Goal: Task Accomplishment & Management: Use online tool/utility

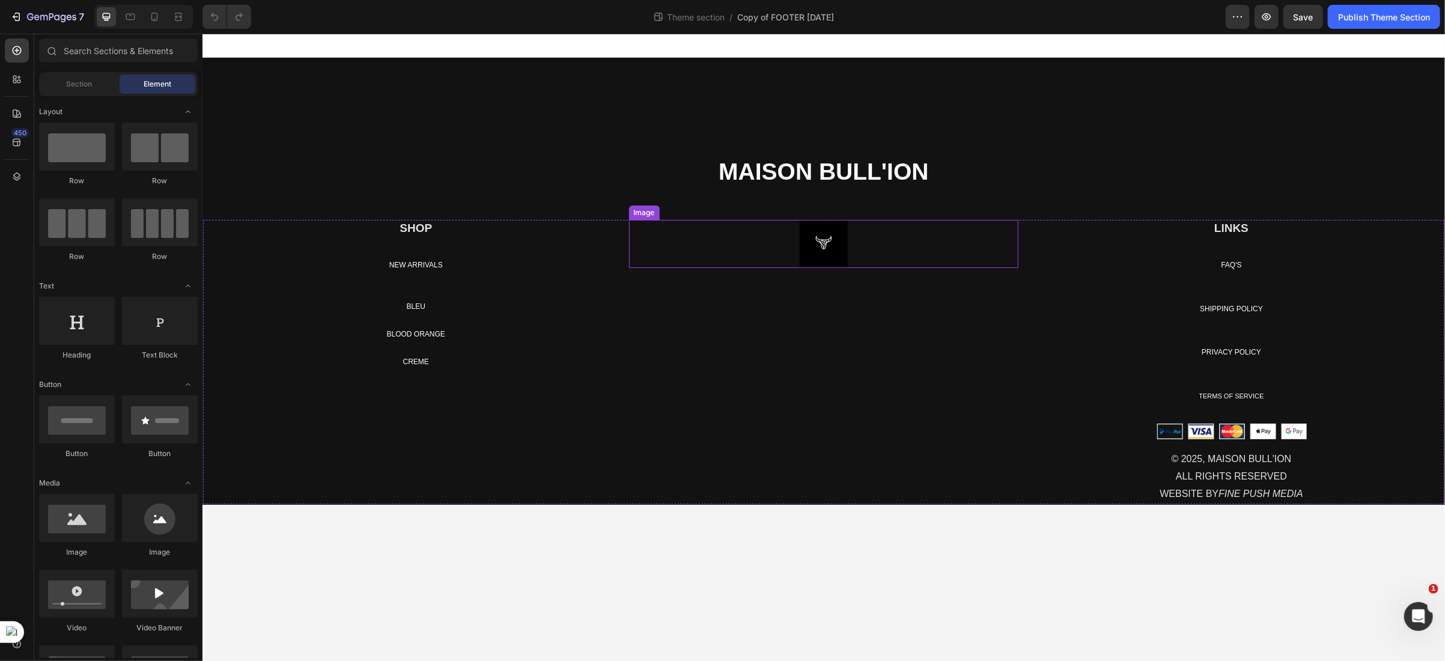
drag, startPoint x: 822, startPoint y: 249, endPoint x: 804, endPoint y: 245, distance: 19.1
click at [822, 249] on img at bounding box center [823, 243] width 48 height 48
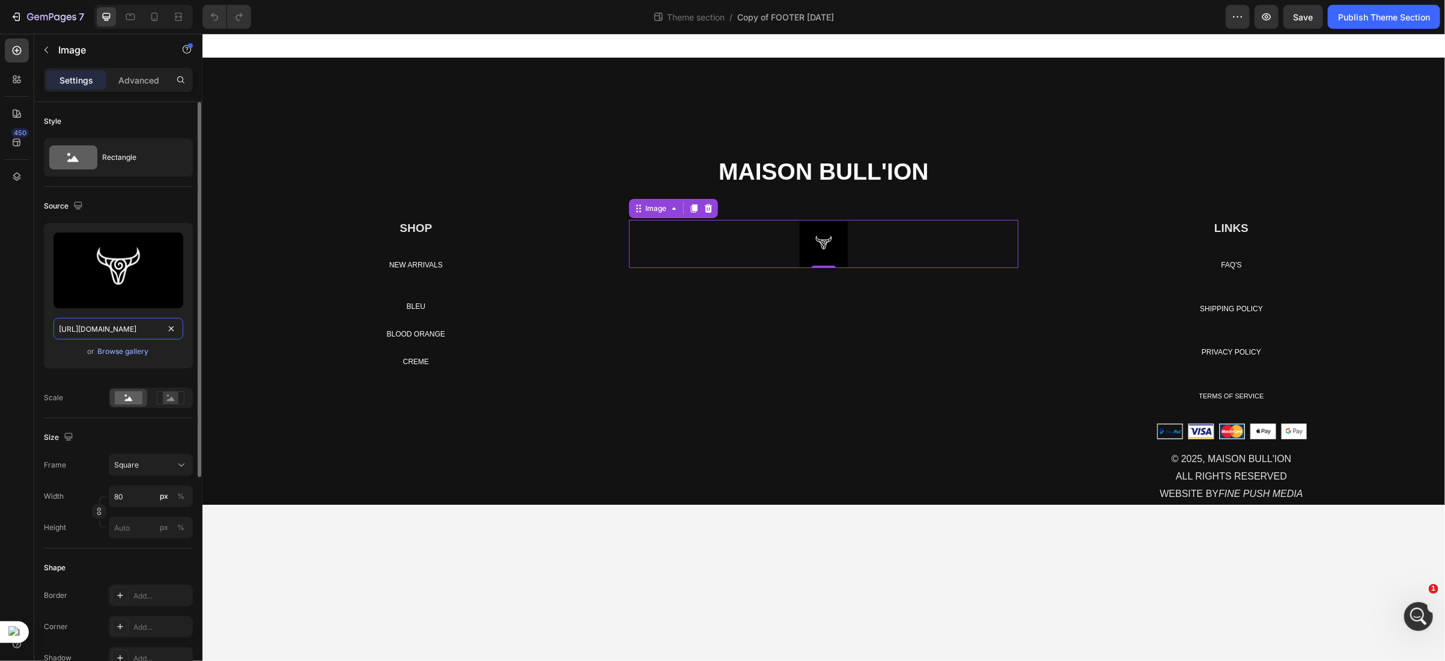
click at [135, 329] on input "[URL][DOMAIN_NAME]" at bounding box center [118, 329] width 130 height 22
click at [359, 268] on div "NEW ARRIVALS Button" at bounding box center [416, 265] width 390 height 28
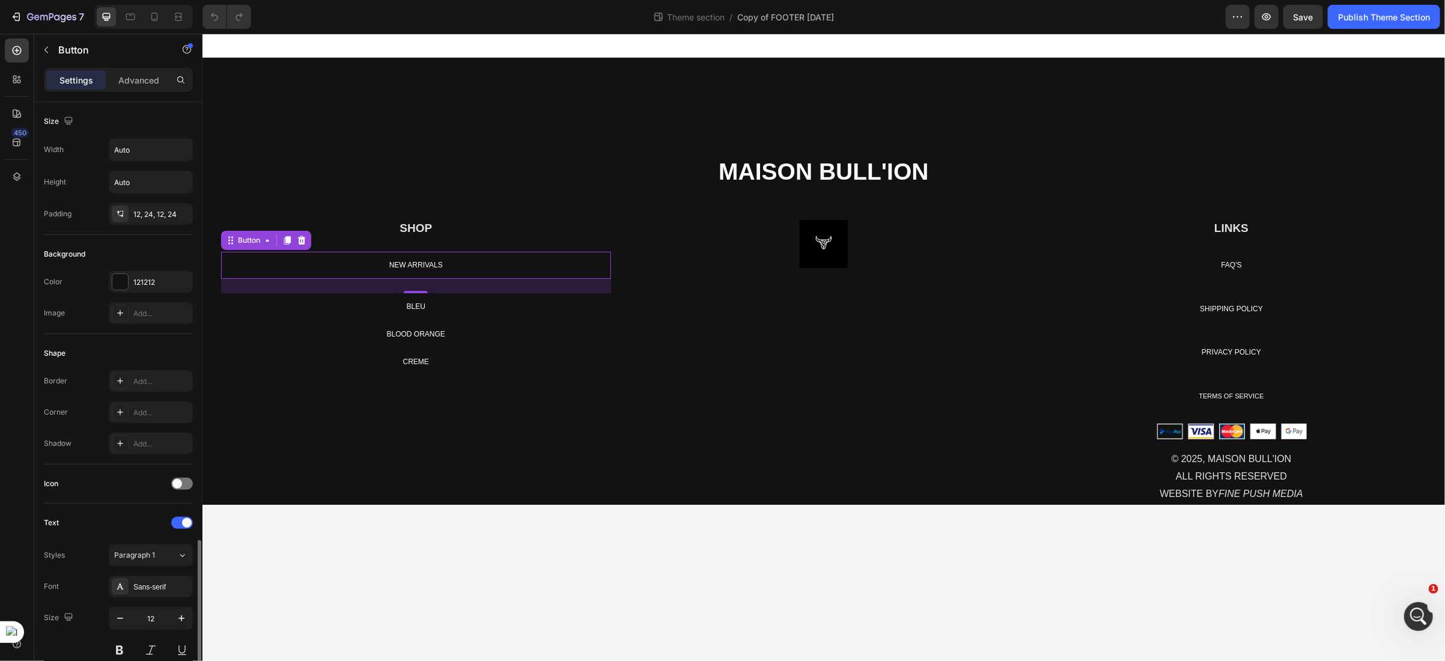
scroll to position [363, 0]
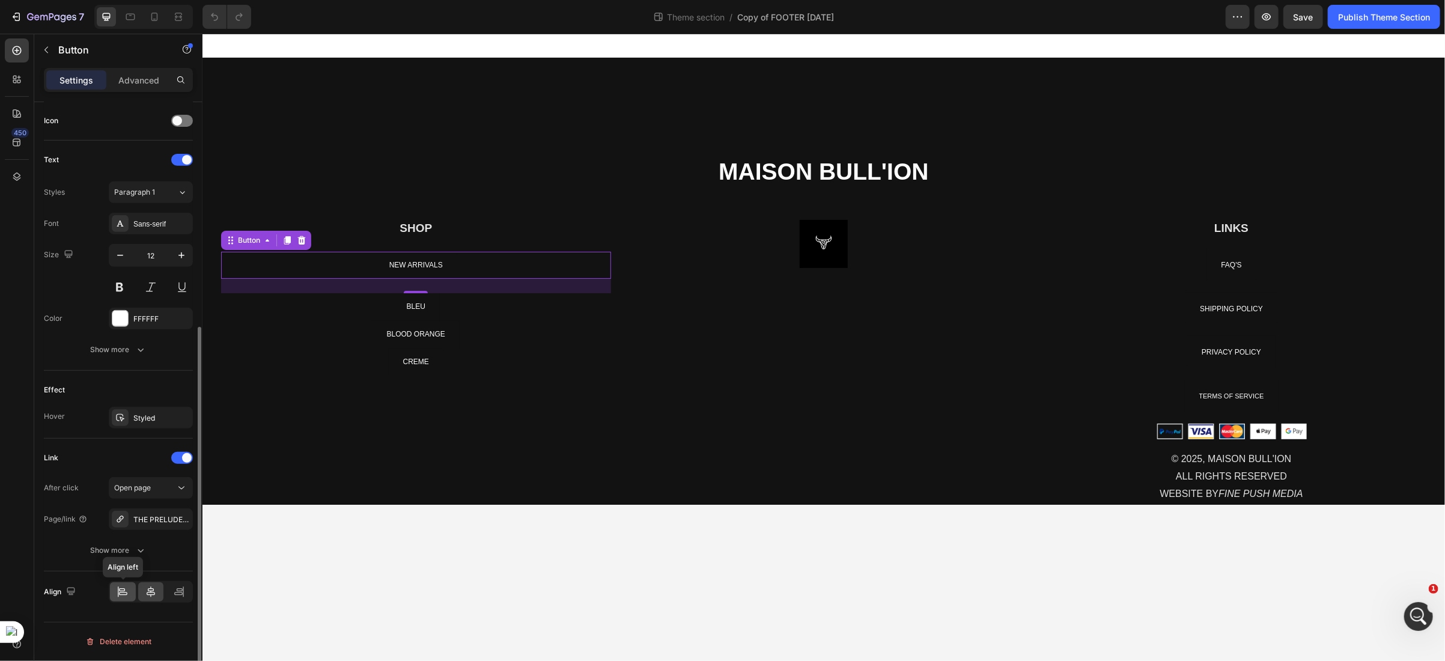
click at [118, 592] on icon at bounding box center [118, 592] width 1 height 11
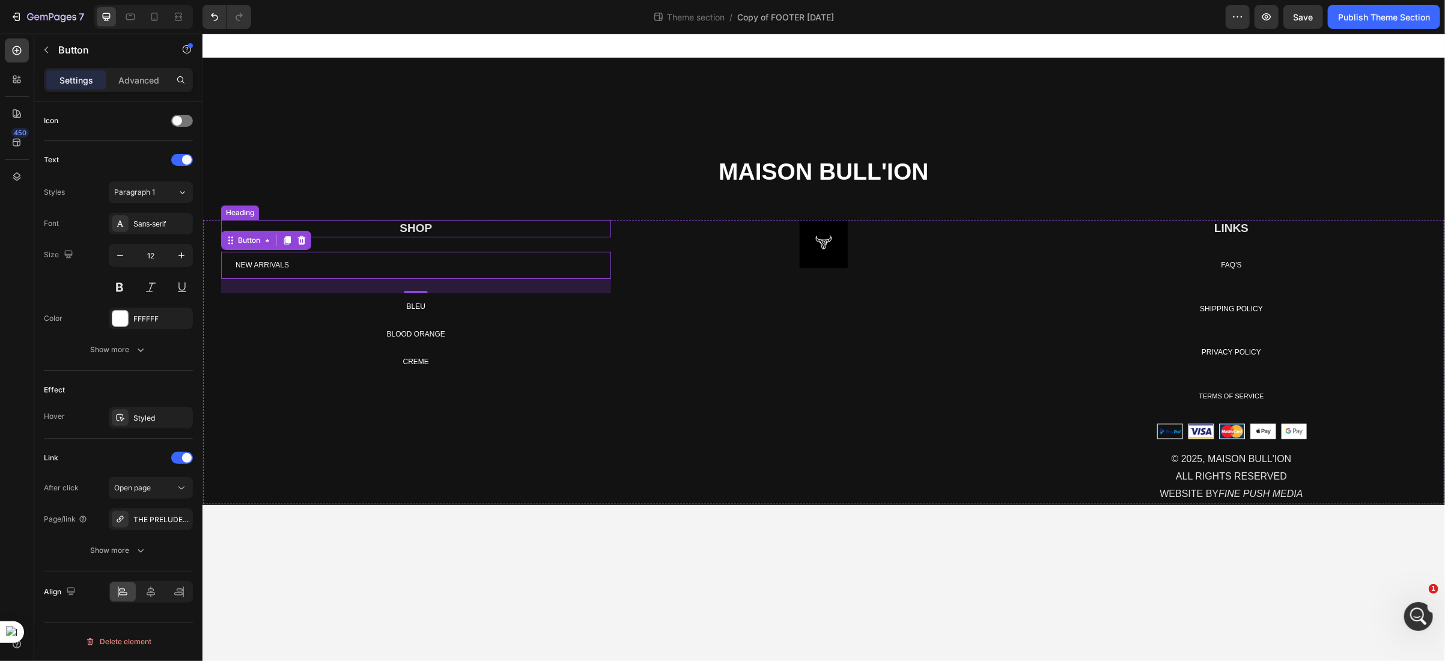
click at [403, 231] on h2 "SHOP" at bounding box center [416, 227] width 390 height 17
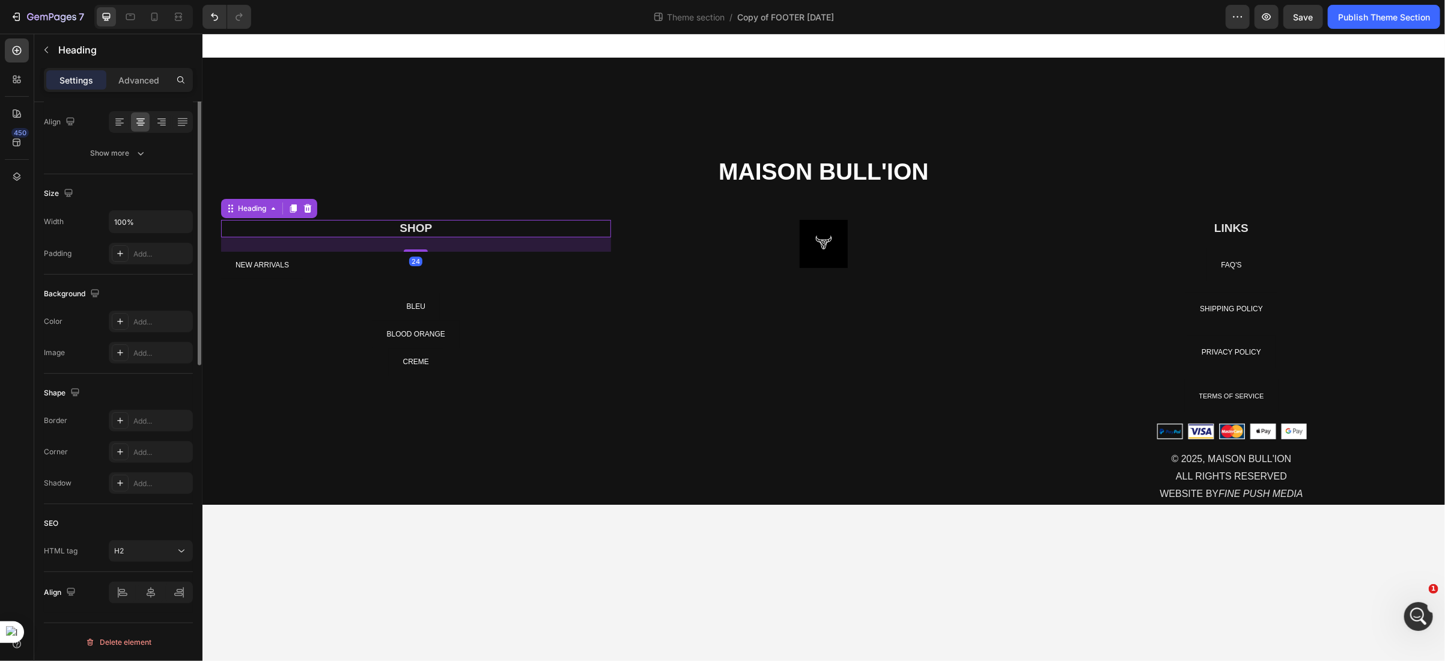
scroll to position [0, 0]
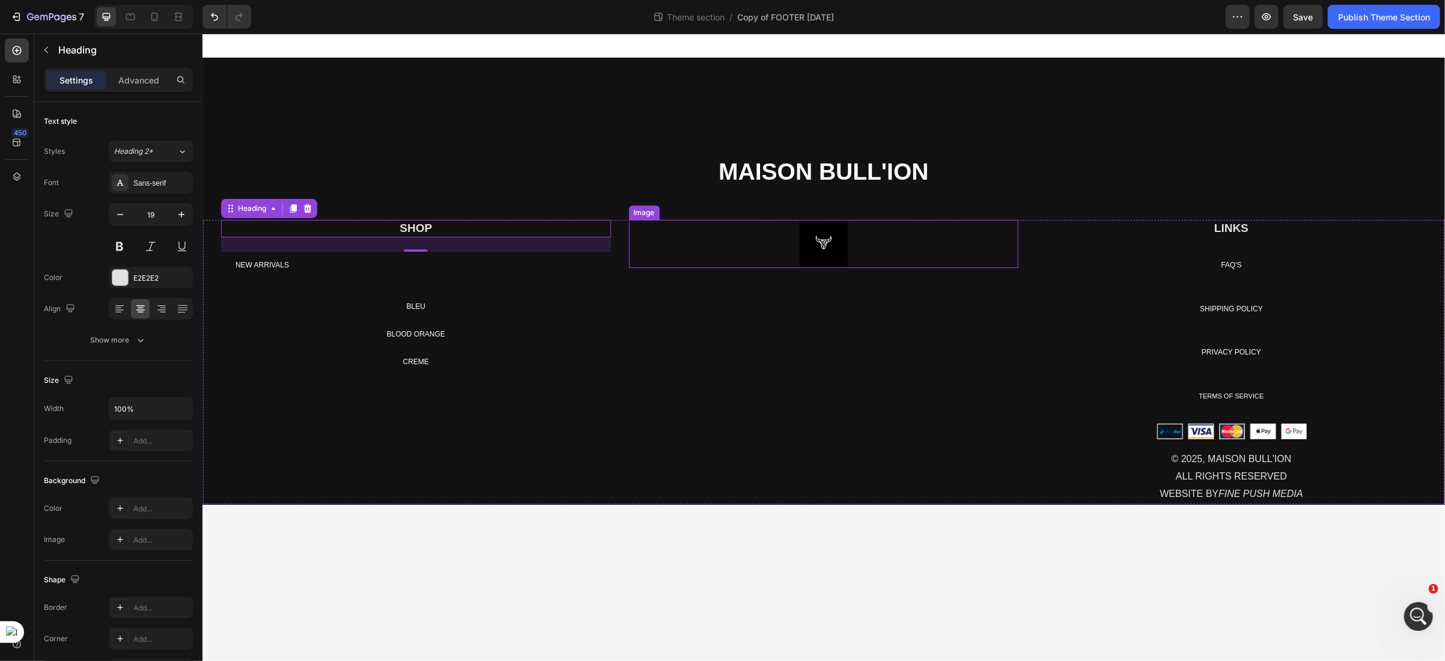
click at [807, 245] on img at bounding box center [823, 243] width 48 height 48
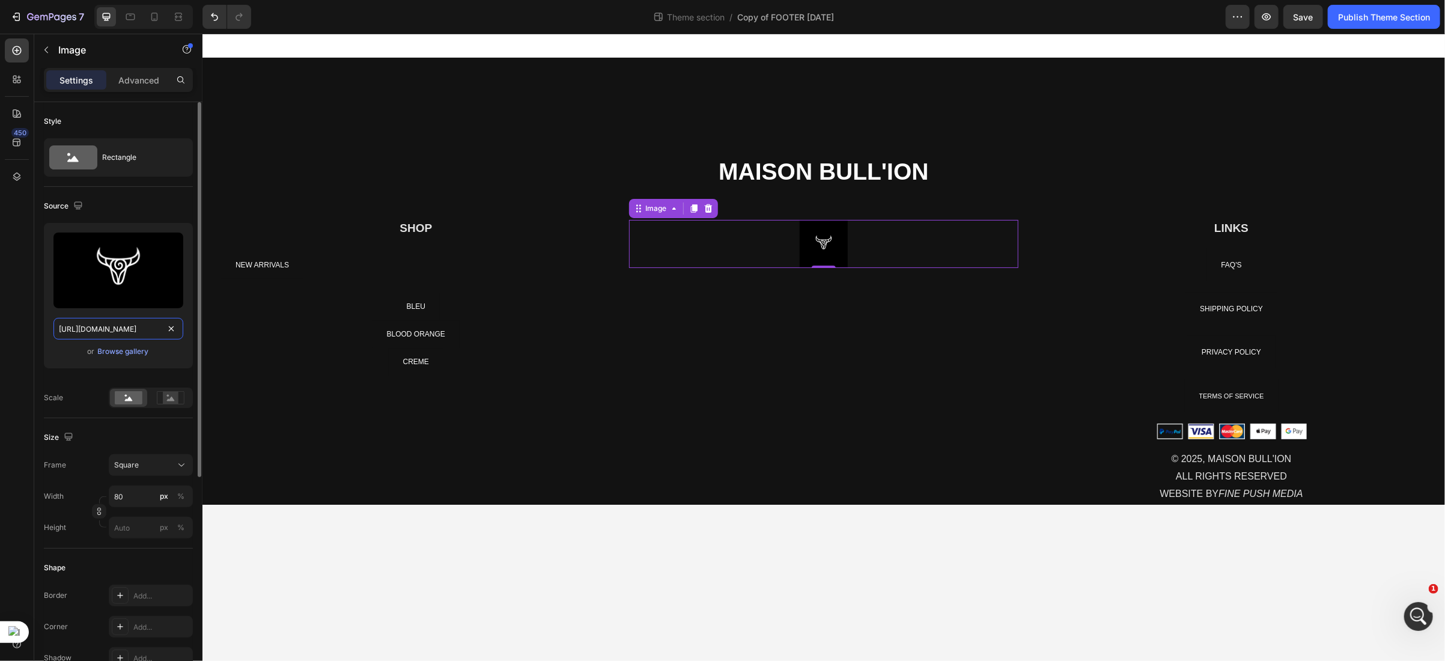
click at [126, 334] on input "[URL][DOMAIN_NAME]" at bounding box center [118, 329] width 130 height 22
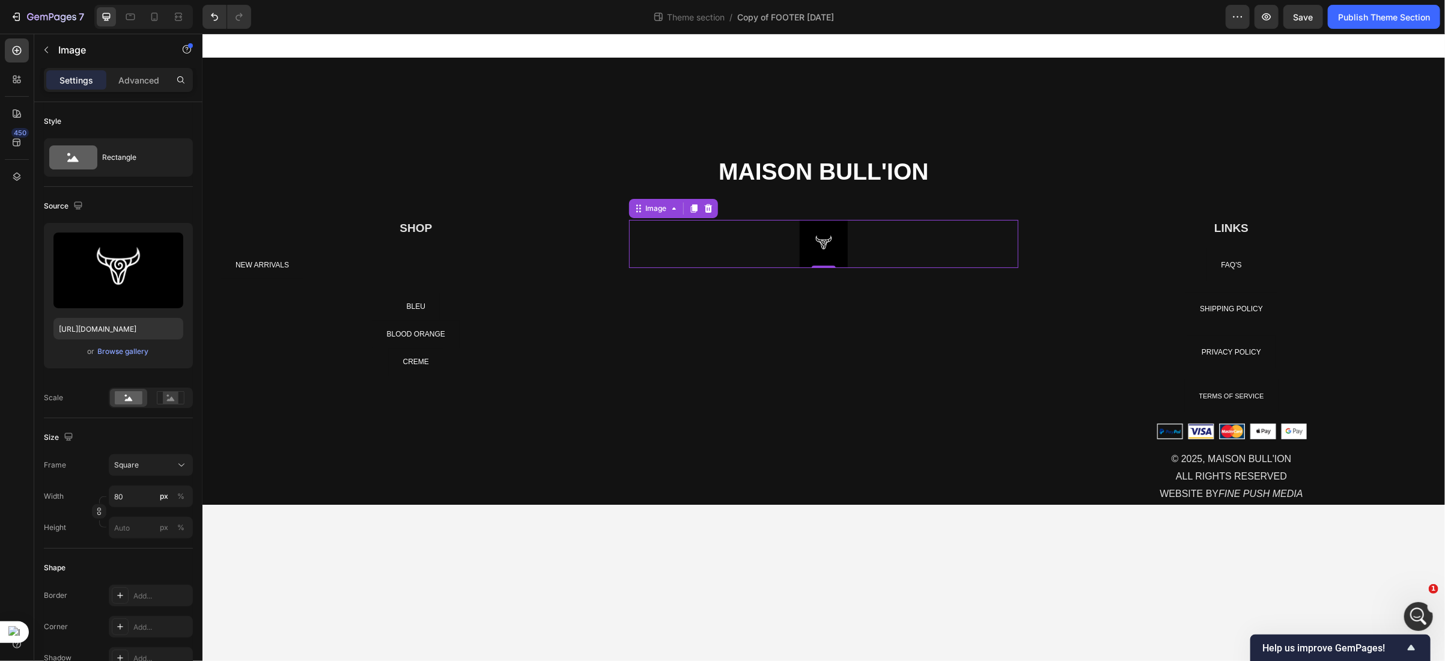
click at [825, 248] on img at bounding box center [823, 243] width 48 height 48
click at [108, 325] on input "[URL][DOMAIN_NAME]" at bounding box center [118, 329] width 130 height 22
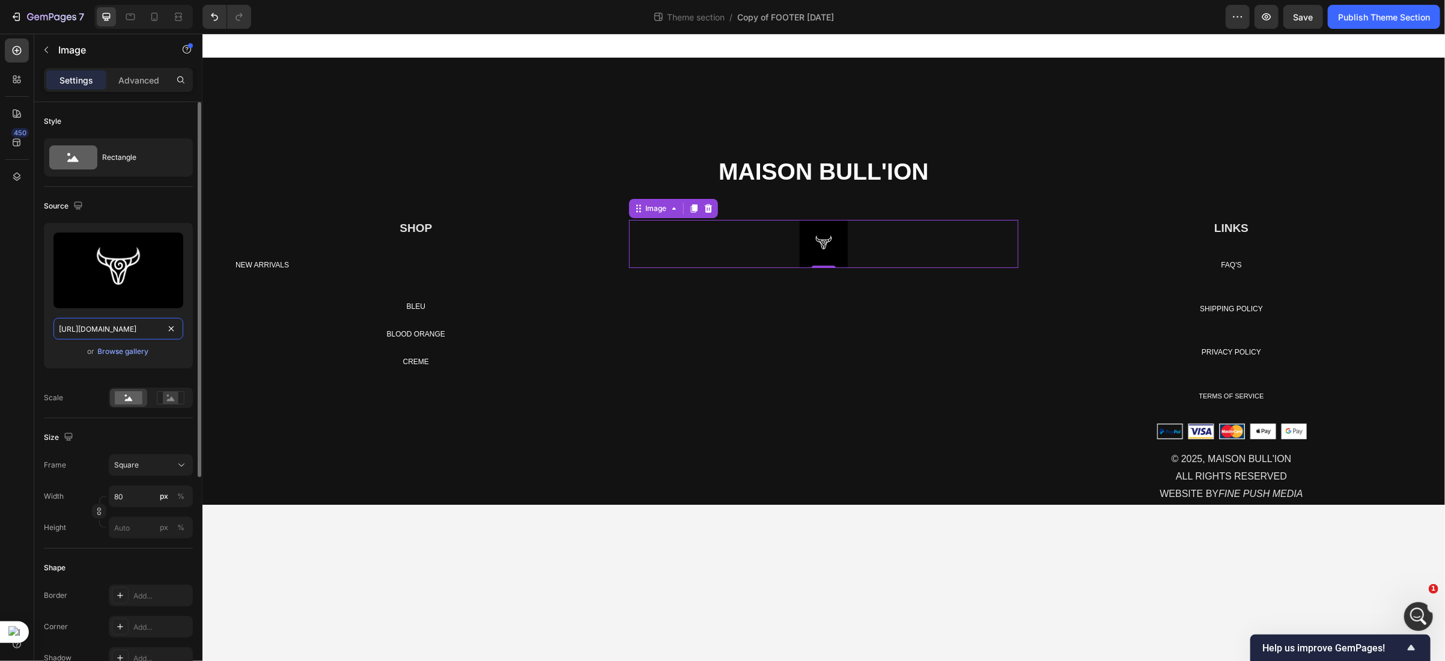
paste input "01/9386/5826/files/gempages_536100004243178687-6bc9b274-3231-495f-af6c-3937f65b…"
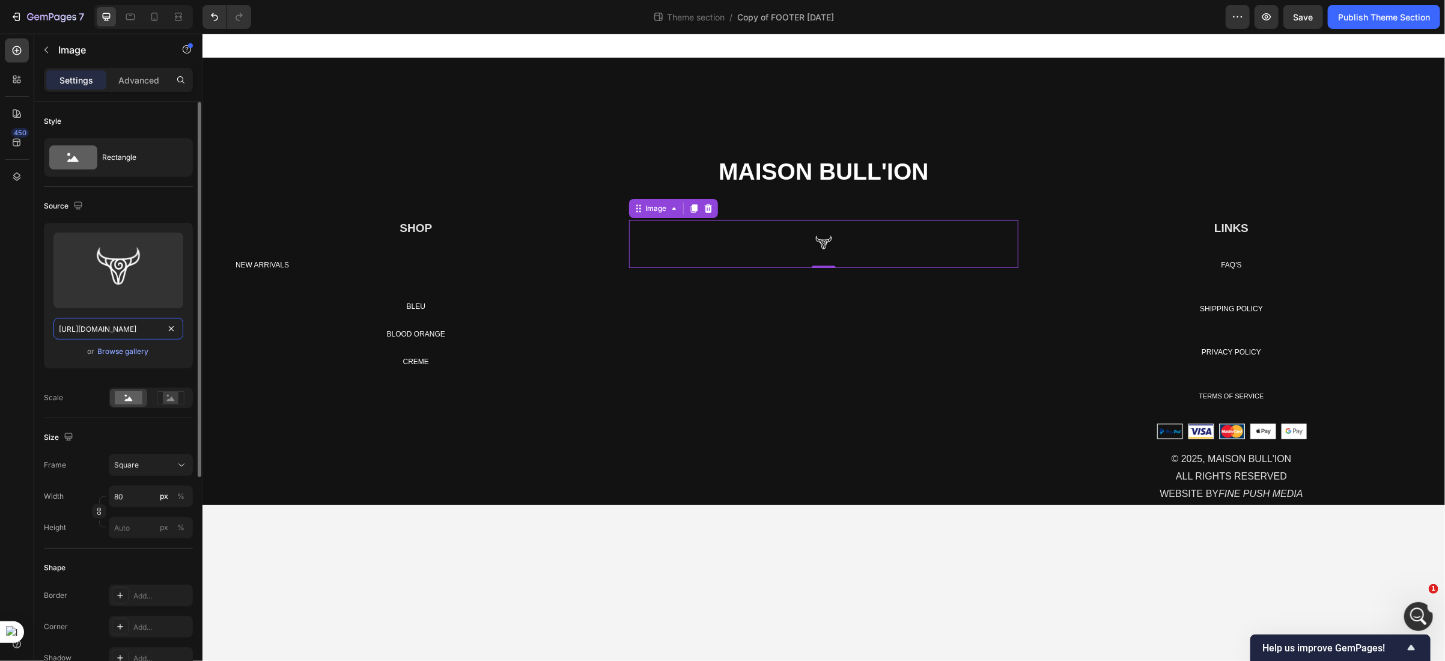
type input "[URL][DOMAIN_NAME]"
click at [147, 201] on div "Source" at bounding box center [118, 206] width 149 height 19
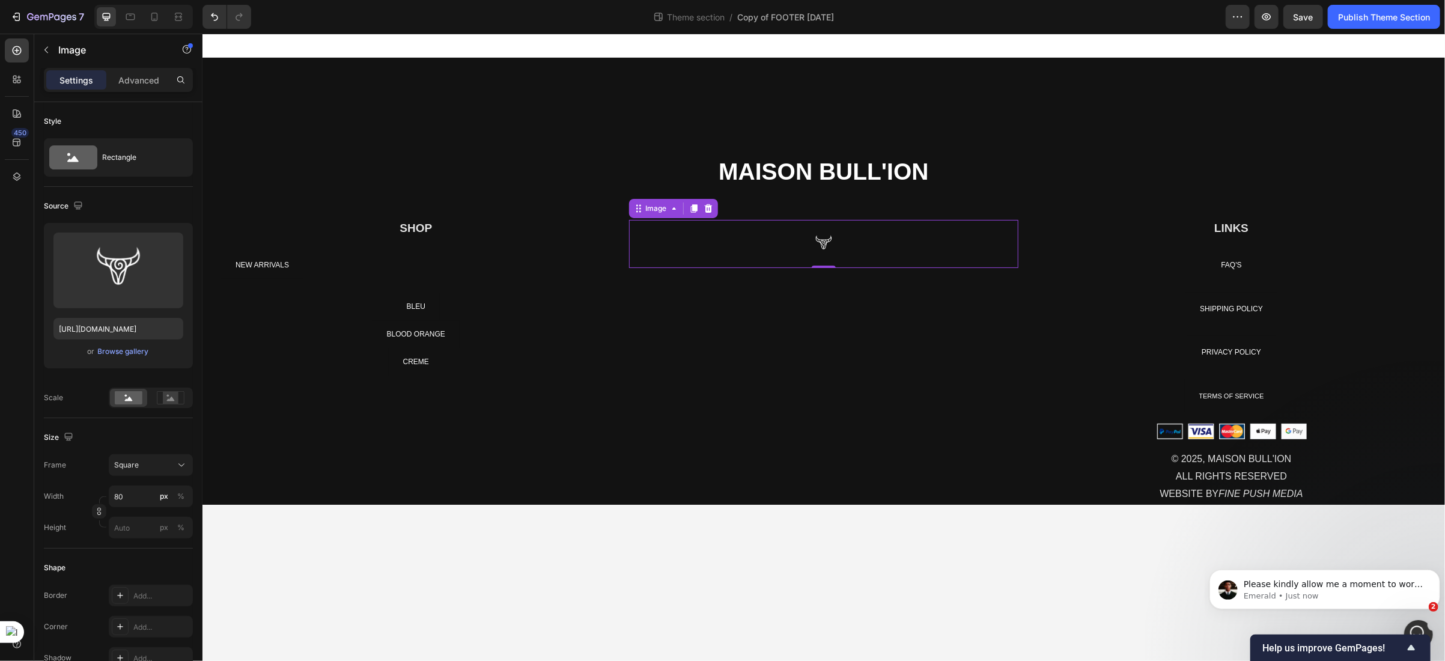
scroll to position [0, 0]
click at [345, 268] on div "NEW ARRIVALS Button" at bounding box center [416, 265] width 390 height 28
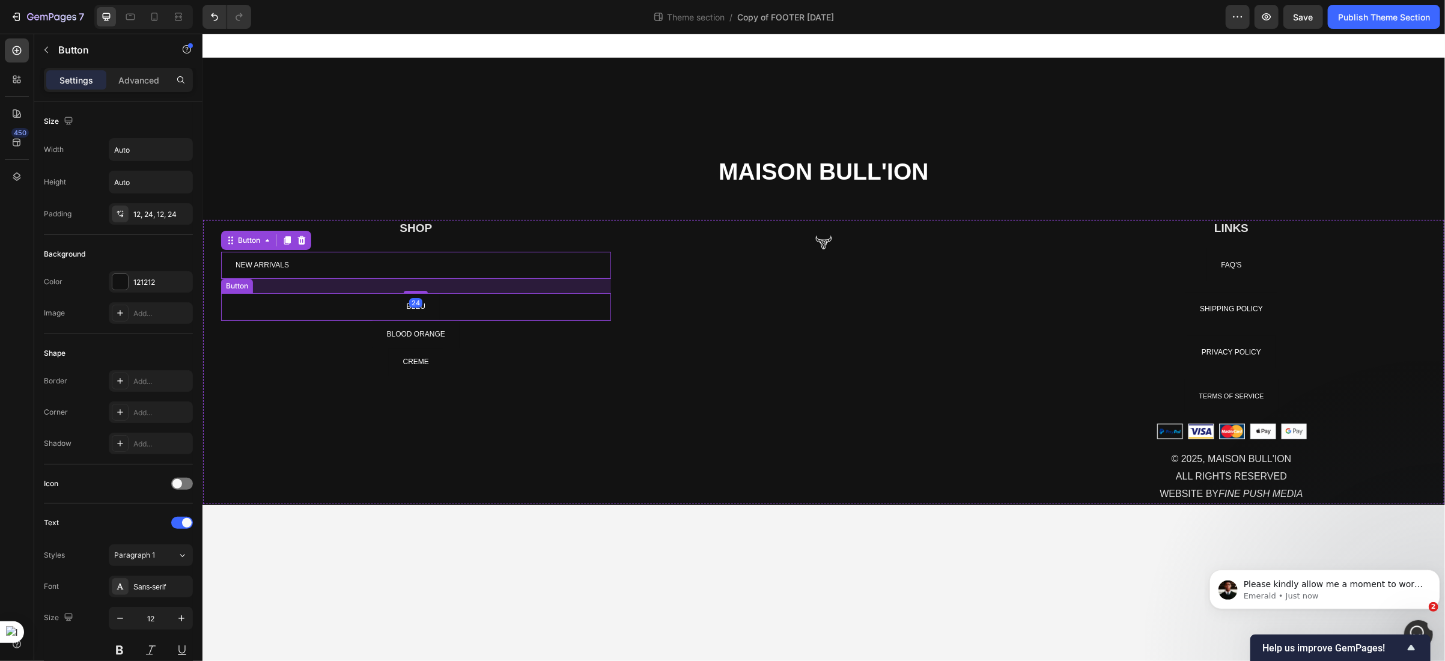
click at [375, 306] on div "BLEU Button" at bounding box center [416, 307] width 390 height 28
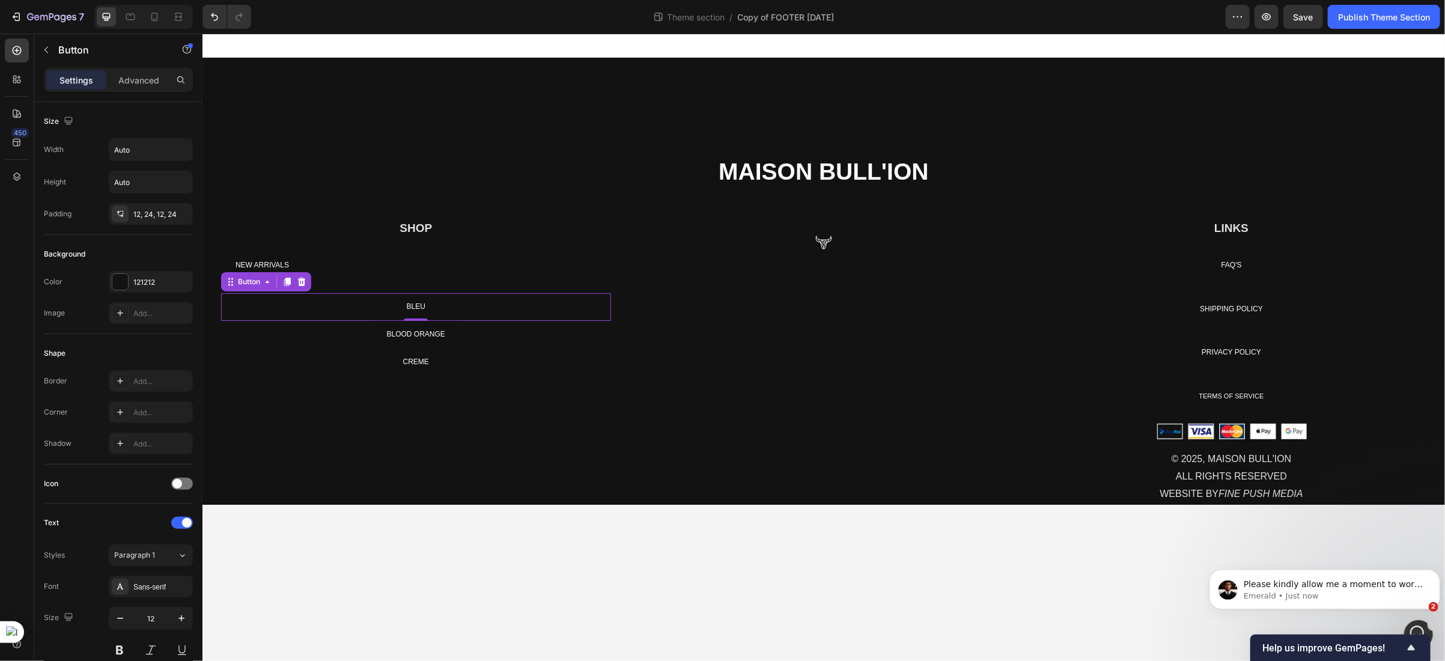
scroll to position [361, 0]
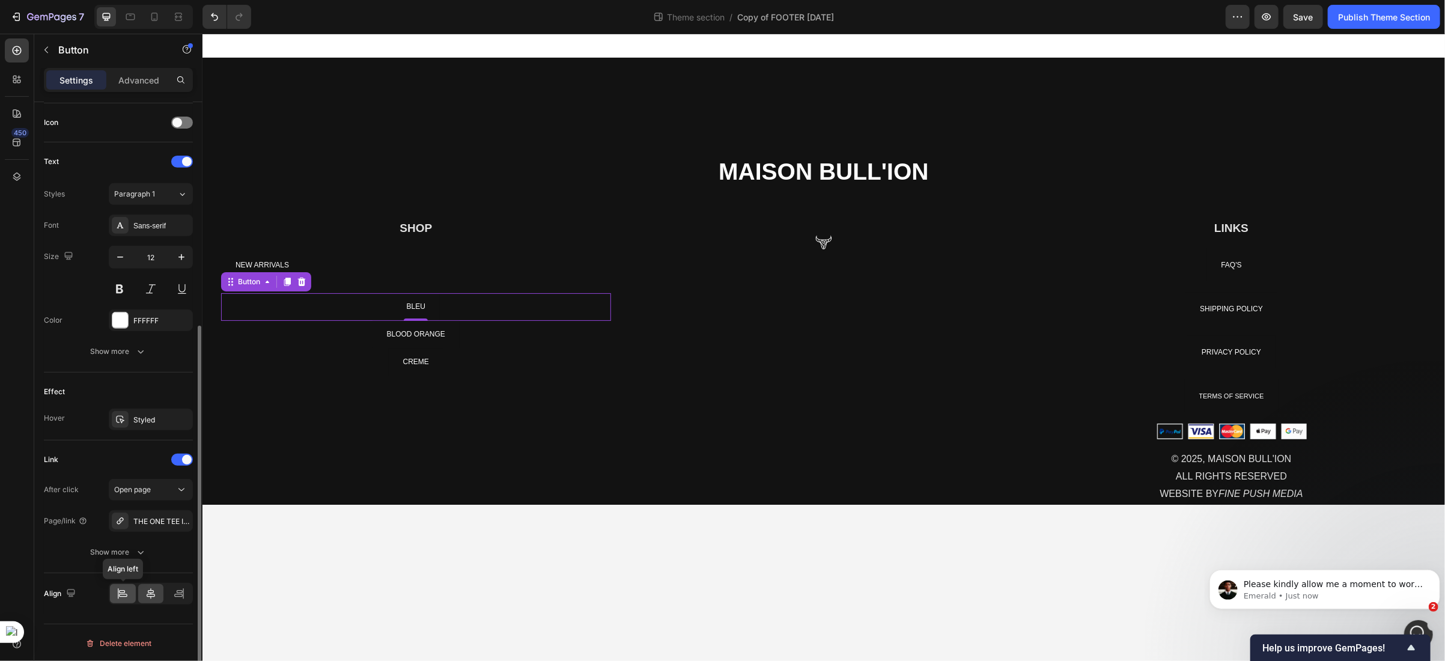
click at [117, 589] on icon at bounding box center [123, 594] width 12 height 12
click at [376, 337] on link "BLOOD ORANGE" at bounding box center [415, 334] width 87 height 28
click at [124, 599] on icon at bounding box center [123, 594] width 12 height 12
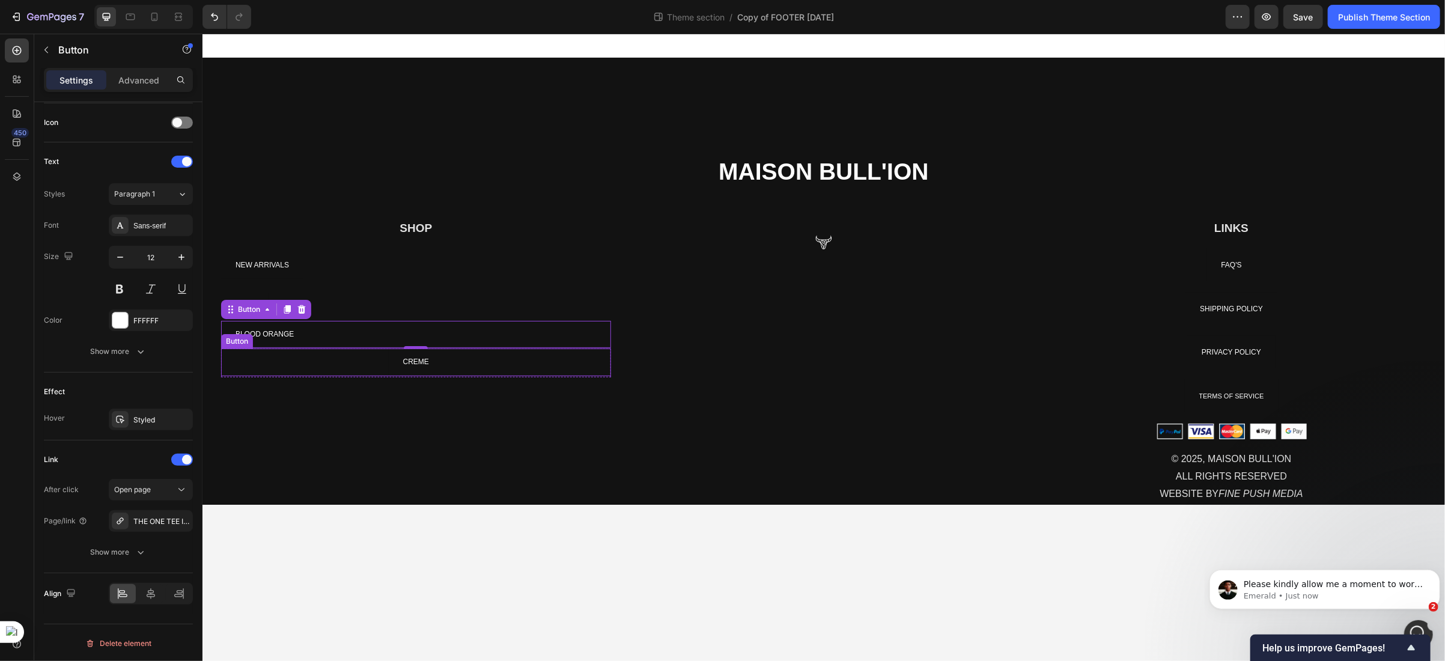
click at [375, 367] on div "CREME Button" at bounding box center [416, 362] width 390 height 28
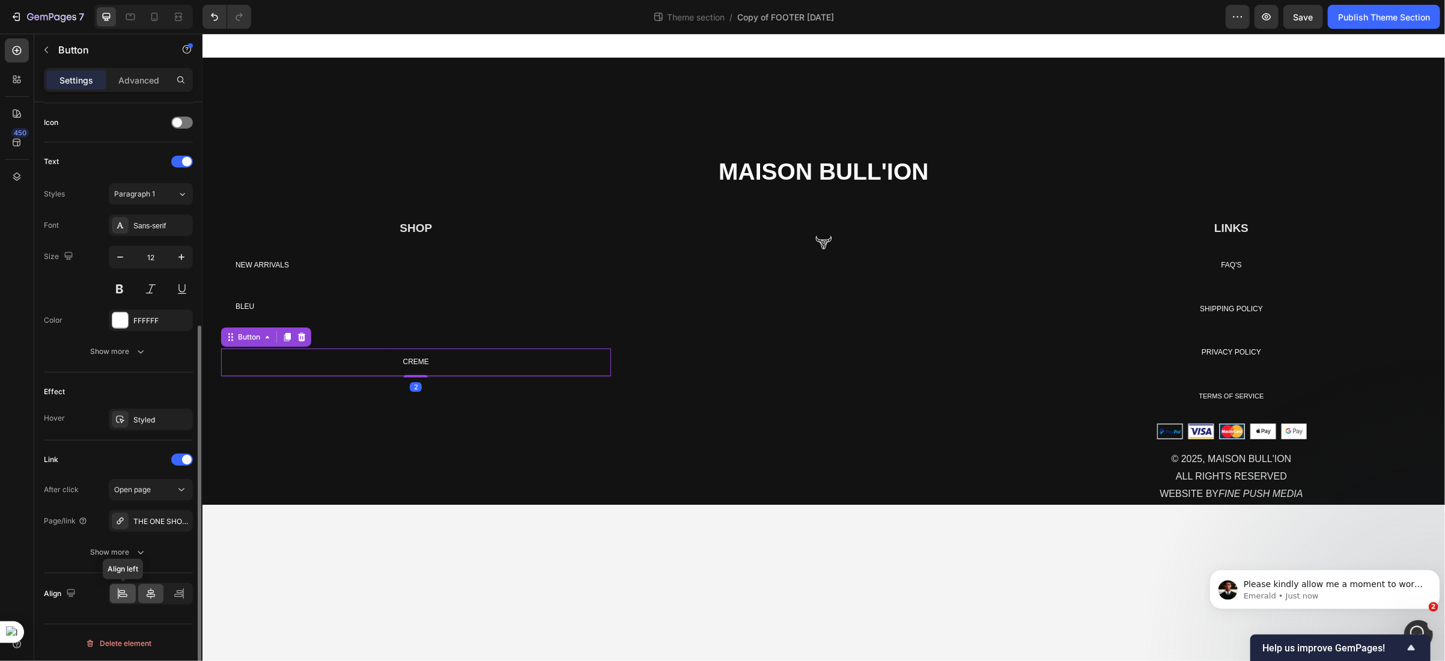
click at [123, 597] on icon at bounding box center [123, 594] width 12 height 12
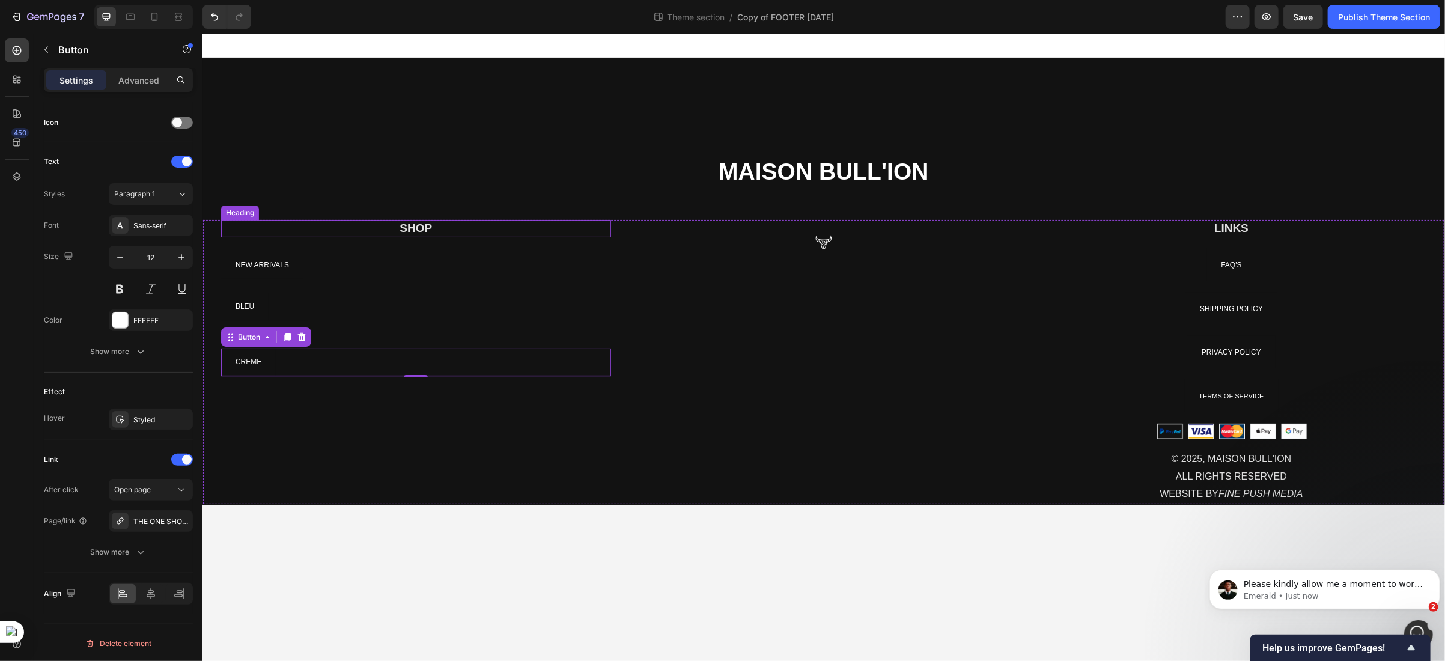
click at [438, 219] on h2 "SHOP" at bounding box center [416, 227] width 390 height 17
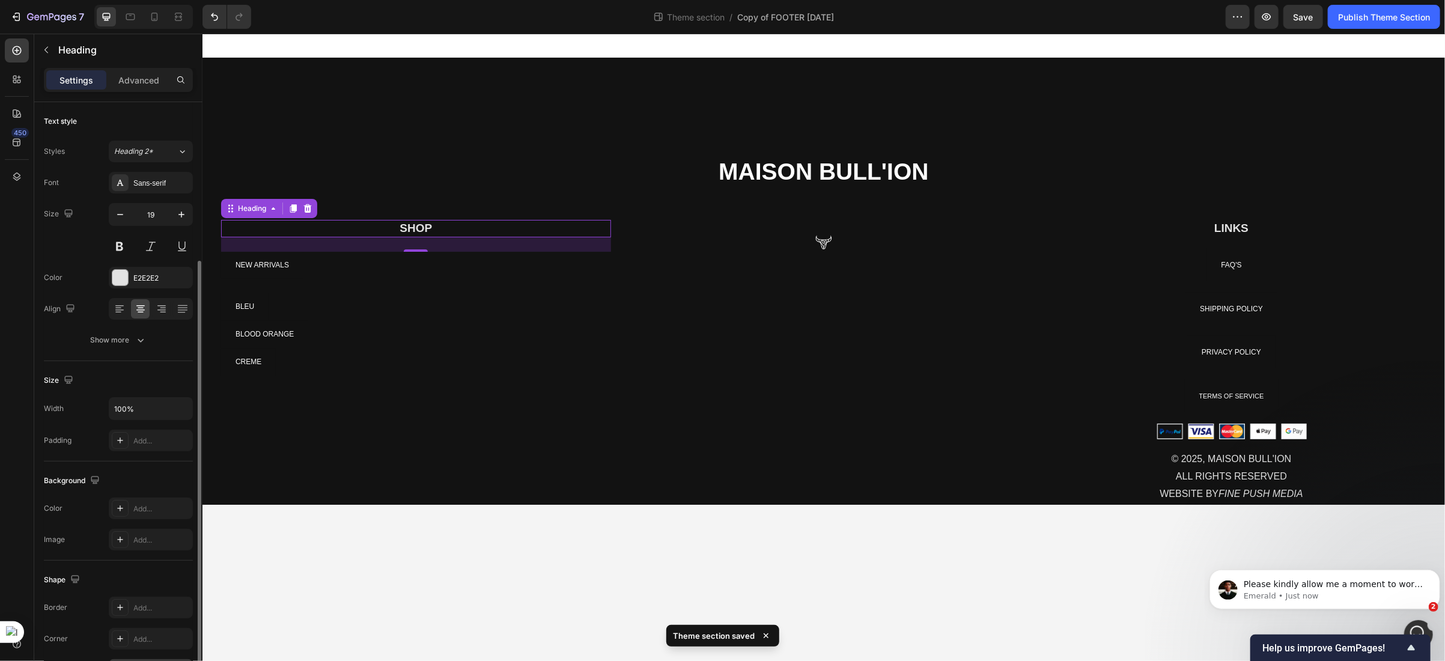
scroll to position [187, 0]
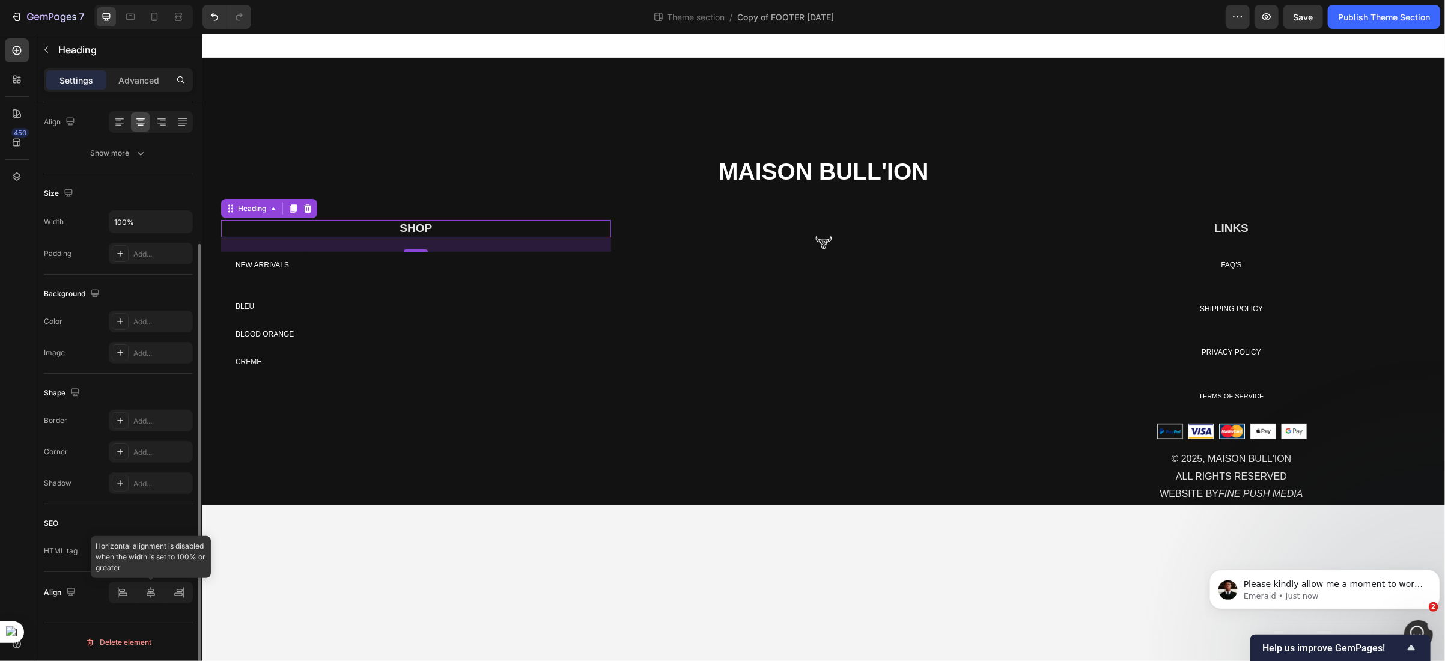
click at [120, 593] on div at bounding box center [151, 593] width 84 height 22
click at [126, 600] on div at bounding box center [151, 593] width 84 height 22
click at [441, 227] on h2 "SHOP" at bounding box center [416, 227] width 390 height 17
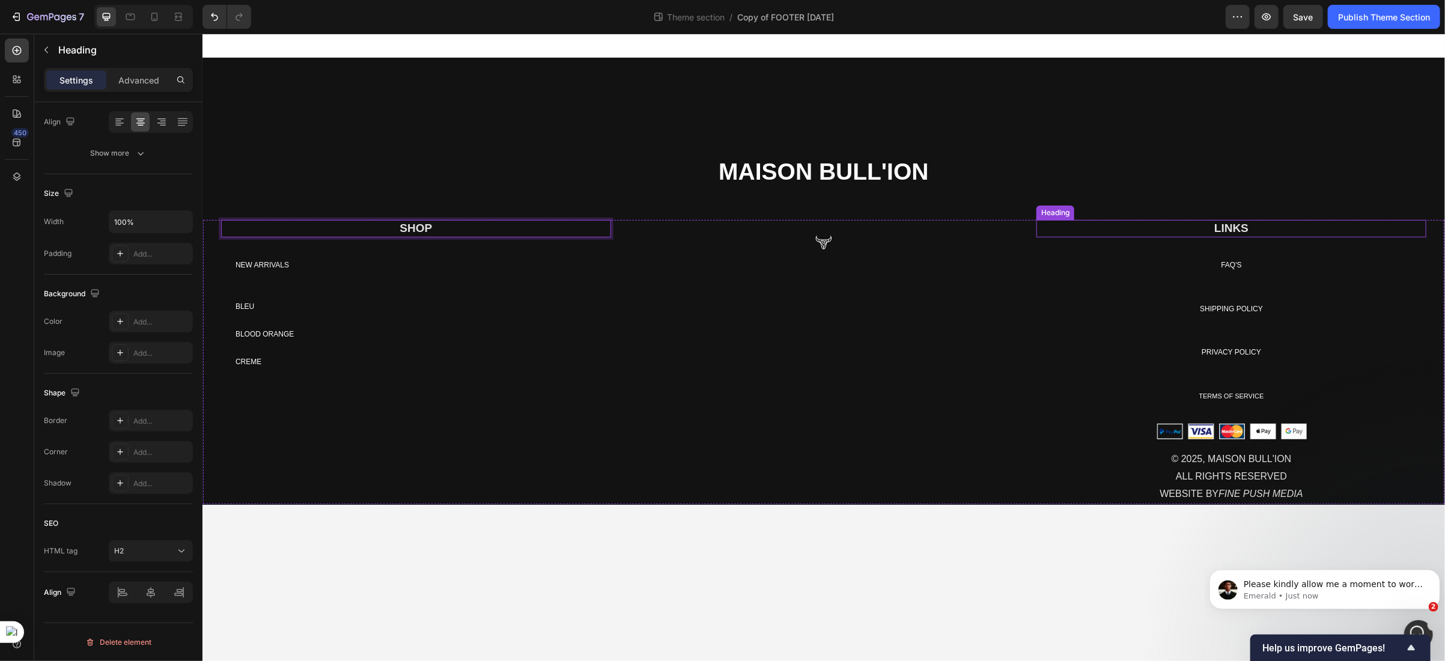
click at [1194, 228] on h2 "LINKS" at bounding box center [1231, 227] width 390 height 17
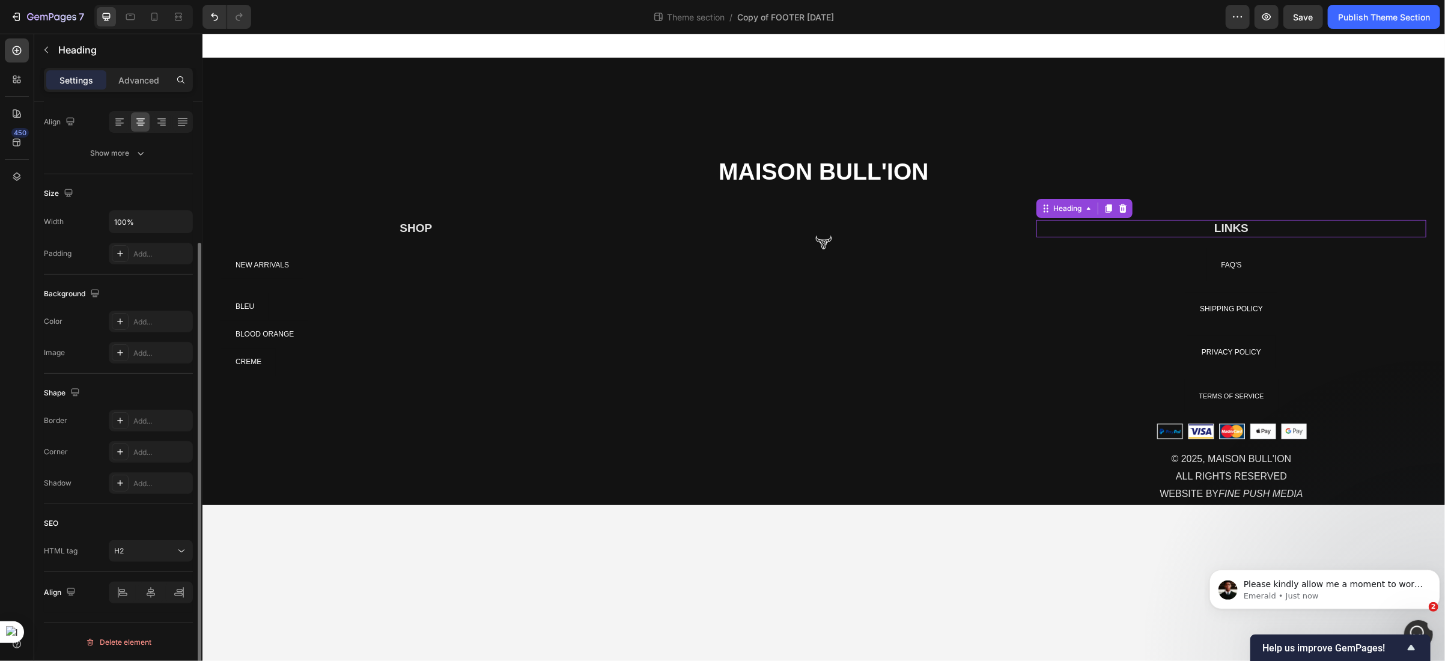
scroll to position [186, 0]
